Goal: Information Seeking & Learning: Learn about a topic

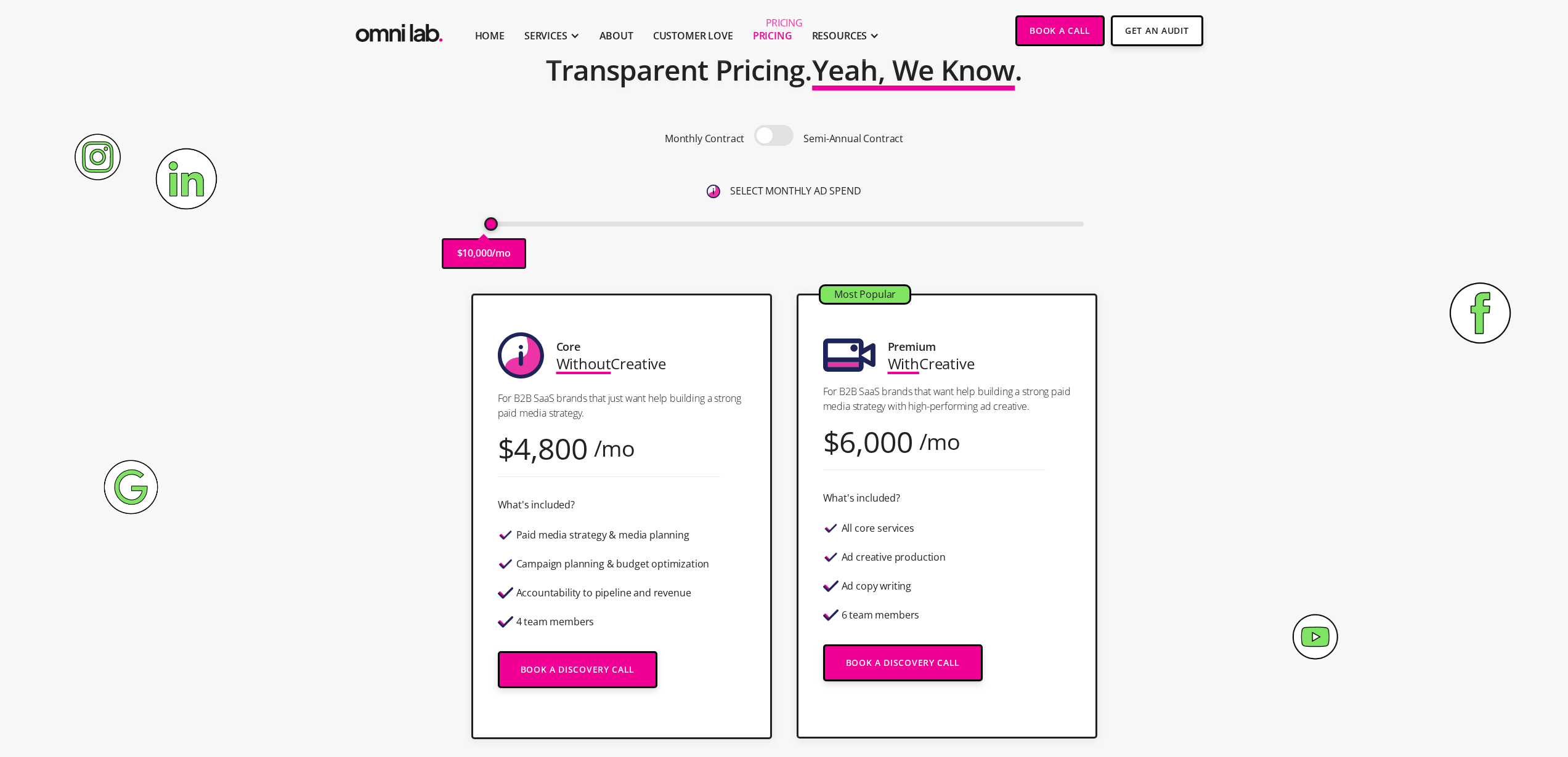
scroll to position [88, 0]
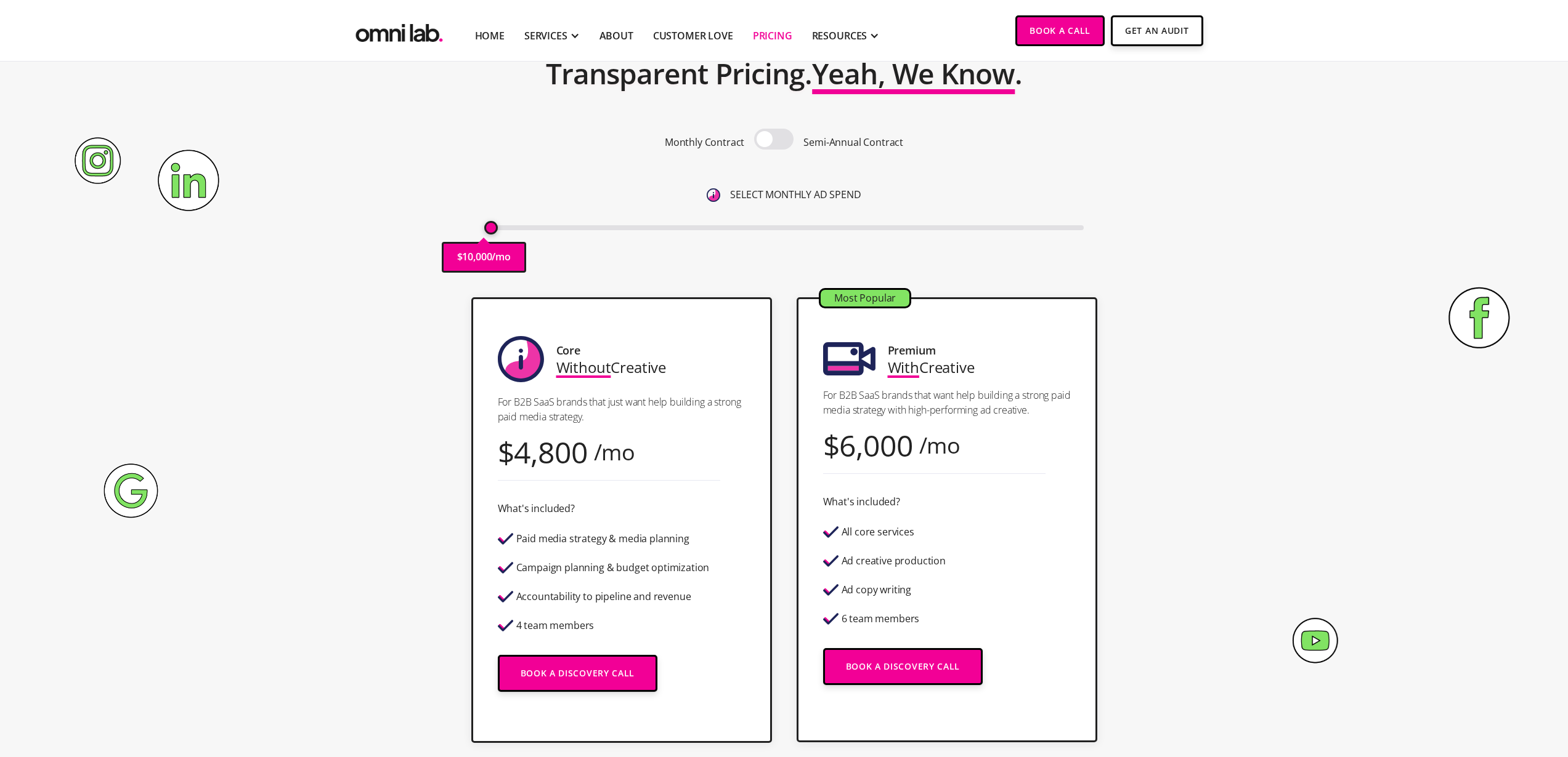
drag, startPoint x: 494, startPoint y: 226, endPoint x: 383, endPoint y: 235, distance: 111.4
click at [485, 230] on input "range" at bounding box center [784, 228] width 600 height 5
click at [616, 408] on p "For B2B SaaS brands that just want help building a strong paid media strategy." at bounding box center [621, 410] width 248 height 30
click at [603, 364] on span "Without" at bounding box center [583, 367] width 55 height 20
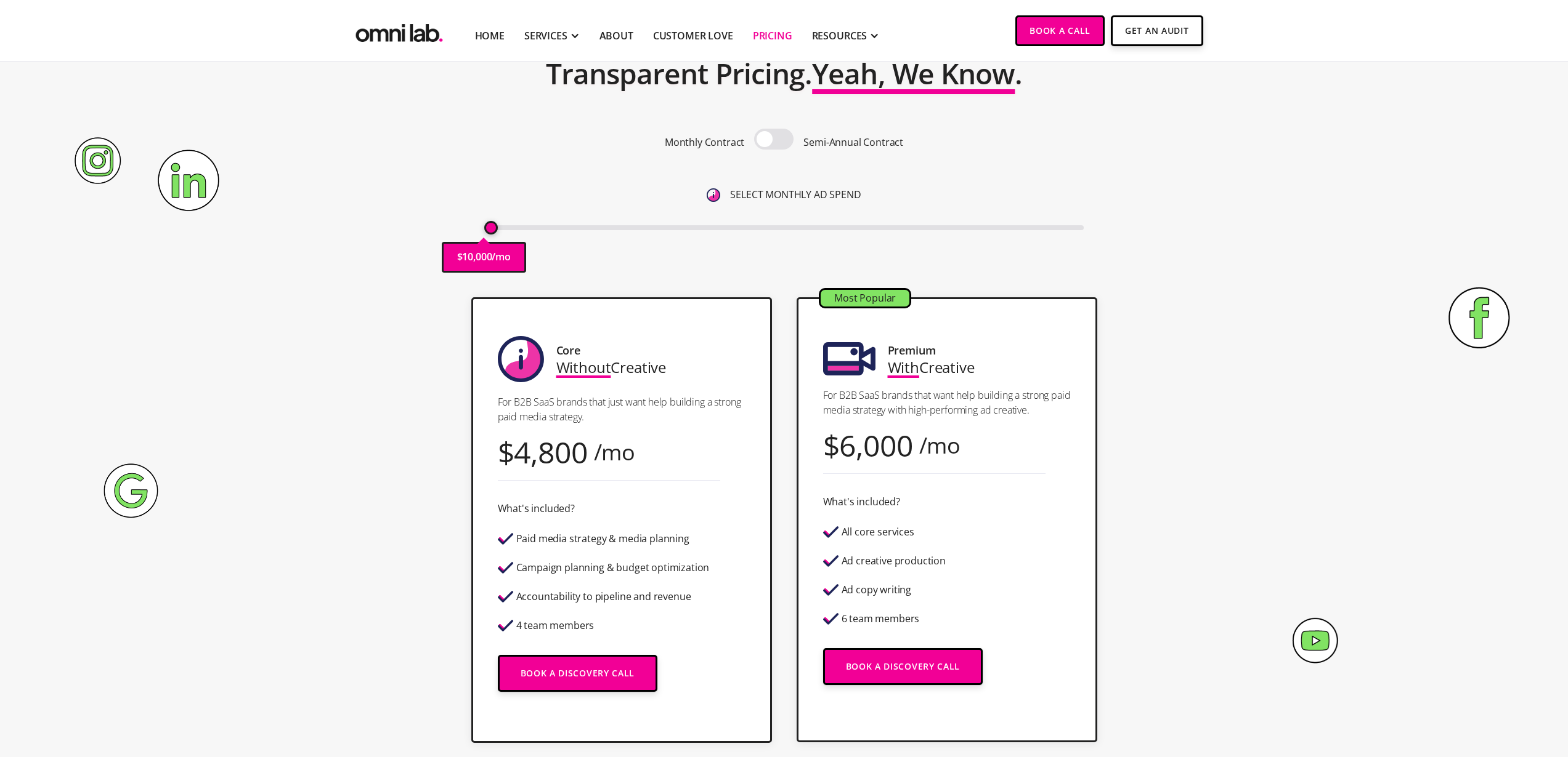
click at [837, 424] on div "Most Popular Premium With Creative For B2B SaaS brands that want help building …" at bounding box center [947, 520] width 301 height 445
click at [1003, 453] on div "Most Popular Premium With Creative For B2B SaaS brands that want help building …" at bounding box center [947, 520] width 301 height 445
click at [915, 436] on div "Most Popular Premium With Creative For B2B SaaS brands that want help building …" at bounding box center [947, 520] width 301 height 445
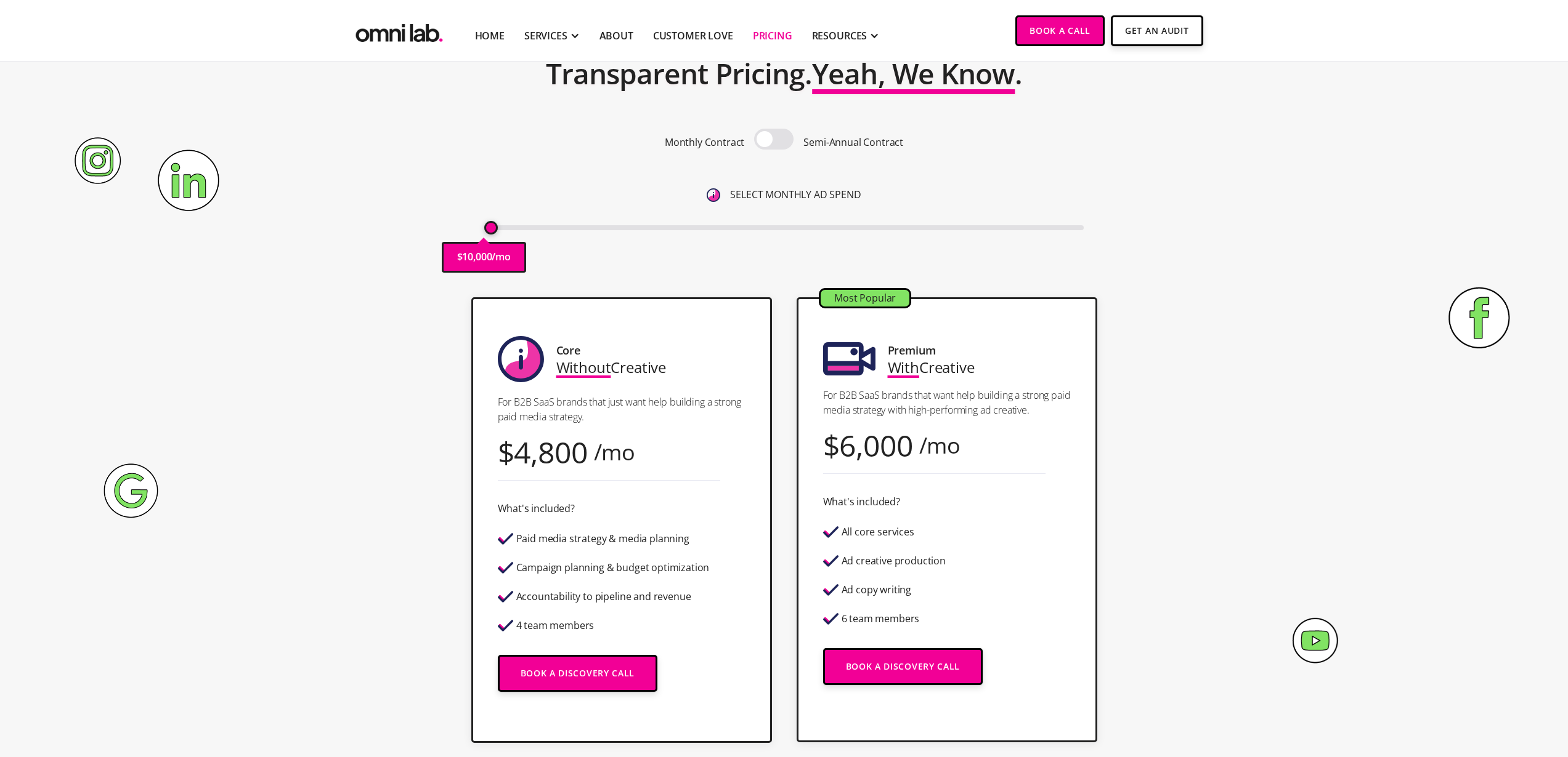
click at [1072, 439] on div "Most Popular Premium With Creative For B2B SaaS brands that want help building …" at bounding box center [947, 520] width 301 height 445
click at [1297, 353] on section "Core Without Creative For B2B SaaS brands that just want help building a strong…" at bounding box center [784, 532] width 1568 height 495
